Goal: Transaction & Acquisition: Purchase product/service

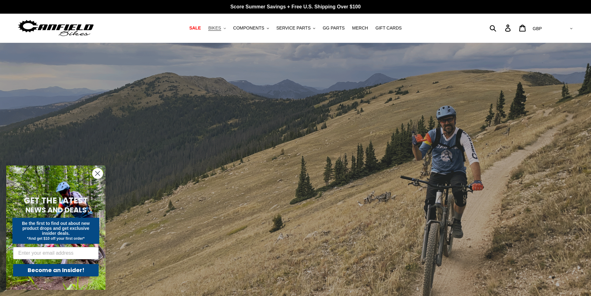
click at [217, 27] on span "BIKES" at bounding box center [214, 27] width 13 height 5
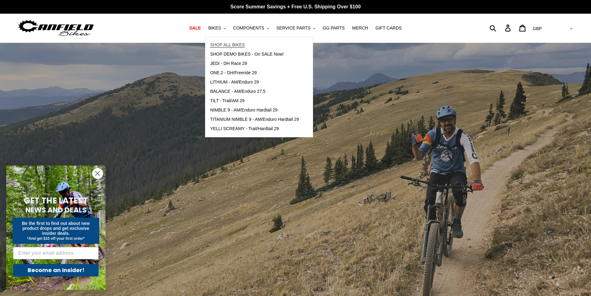
click at [228, 42] on span "SHOP ALL BIKES" at bounding box center [227, 44] width 35 height 5
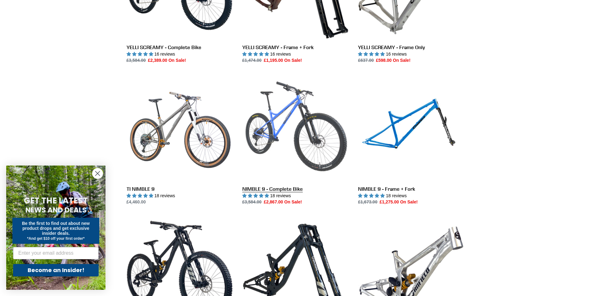
scroll to position [528, 0]
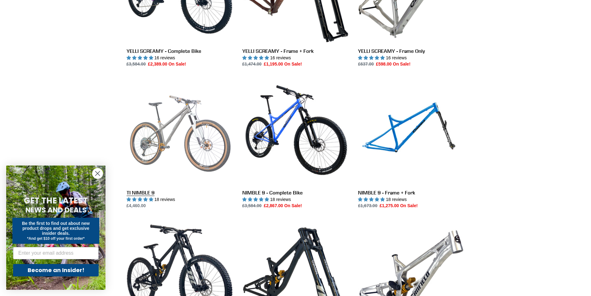
click at [209, 139] on link "TI NIMBLE 9" at bounding box center [180, 143] width 106 height 131
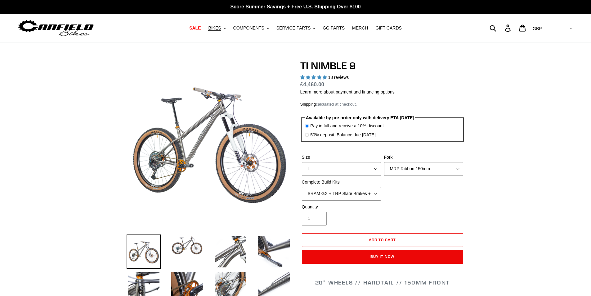
select select "highest-rating"
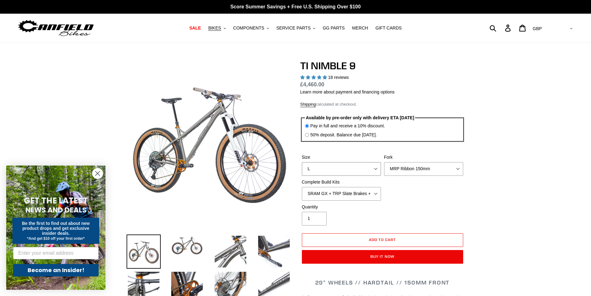
click at [329, 171] on select "S M L XL / XXL (Specify at checkout)" at bounding box center [341, 169] width 79 height 14
click at [329, 194] on select "SRAM GX + TRP Slate Brakes + Rotors + e13 LG-1 Wheels SHIMANO XT + SHIMANO brak…" at bounding box center [341, 194] width 79 height 14
select select "SHIMANO XTR + HOPE Brakes + DT Swiss Carbon Wheels"
click at [302, 187] on select "SRAM GX + TRP Slate Brakes + Rotors + e13 LG-1 Wheels SHIMANO XT + SHIMANO brak…" at bounding box center [341, 194] width 79 height 14
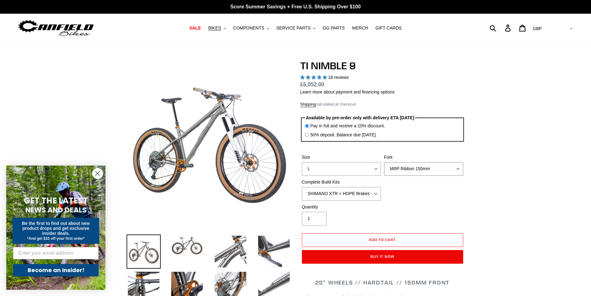
click at [393, 173] on select "MRP Ribbon 150mm RockShox Lyrik 150mm Fox Factory 36 150mm Cane Creek Helm 150m…" at bounding box center [423, 169] width 79 height 14
select select "Fox Factory 36 150mm"
click at [384, 162] on select "MRP Ribbon 150mm RockShox Lyrik 150mm Fox Factory 36 150mm Cane Creek Helm 150m…" at bounding box center [423, 169] width 79 height 14
click at [372, 192] on select "SRAM GX + TRP Slate Brakes + Rotors + e13 LG-1 Wheels SHIMANO XT + SHIMANO brak…" at bounding box center [341, 194] width 79 height 14
select select "SHIMANO XT + SHIMANO brakes + Rotors + e13 LG-1 Wheels"
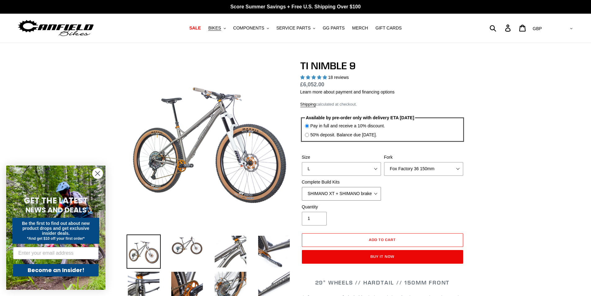
click at [302, 187] on select "SRAM GX + TRP Slate Brakes + Rotors + e13 LG-1 Wheels SHIMANO XT + SHIMANO brak…" at bounding box center [341, 194] width 79 height 14
click at [357, 175] on select "S M L XL / XXL (Specify at checkout)" at bounding box center [341, 169] width 79 height 14
click at [302, 162] on select "S M L XL / XXL (Specify at checkout)" at bounding box center [341, 169] width 79 height 14
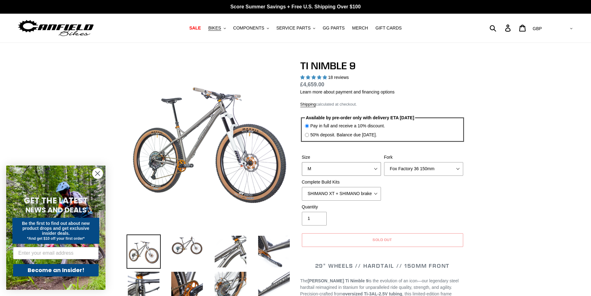
click at [356, 172] on select "S M L XL / XXL (Specify at checkout)" at bounding box center [341, 169] width 79 height 14
select select "S"
click at [302, 162] on select "S M L XL / XXL (Specify at checkout)" at bounding box center [341, 169] width 79 height 14
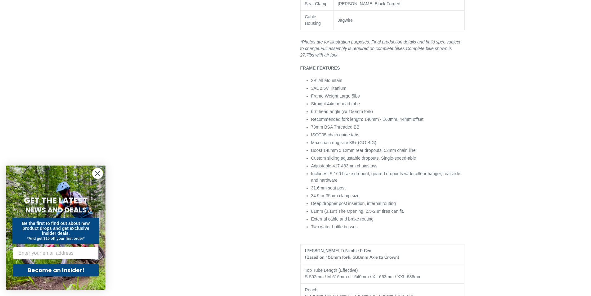
scroll to position [807, 0]
